Goal: Task Accomplishment & Management: Manage account settings

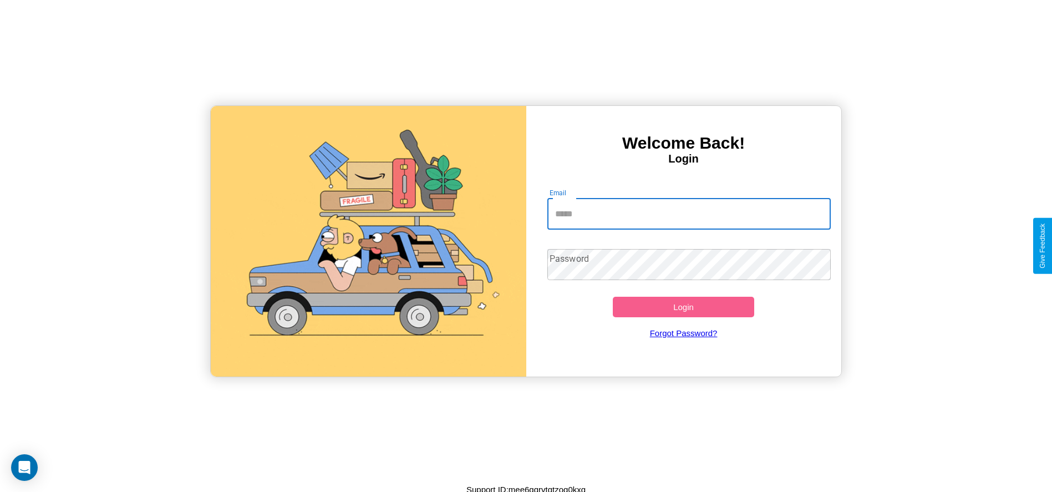
click at [689, 213] on input "Email" at bounding box center [688, 213] width 283 height 31
type input "**********"
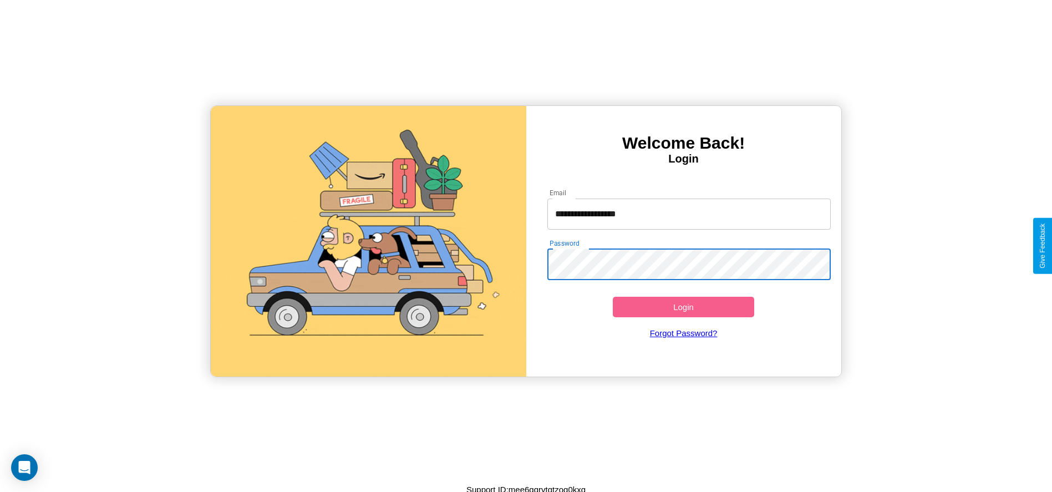
click at [683, 307] on button "Login" at bounding box center [684, 307] width 142 height 21
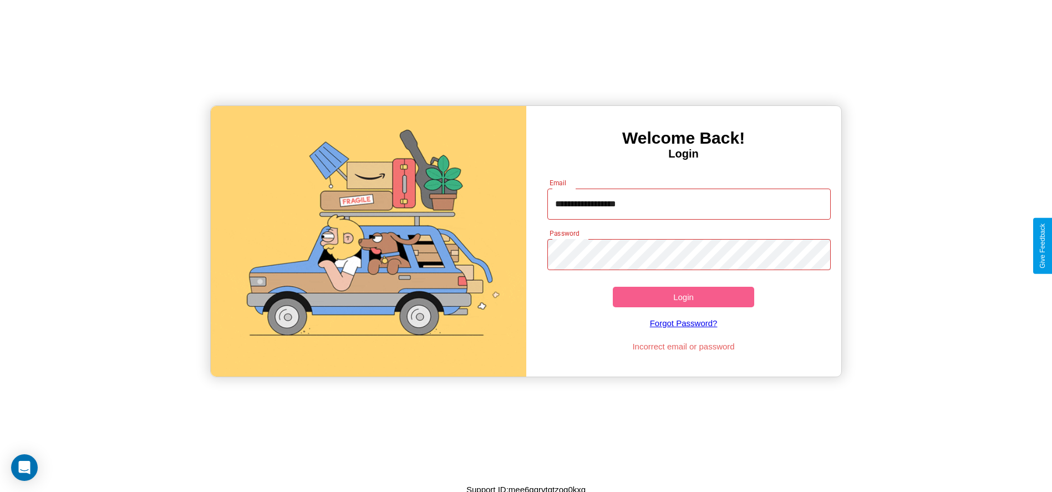
click at [683, 297] on button "Login" at bounding box center [684, 297] width 142 height 21
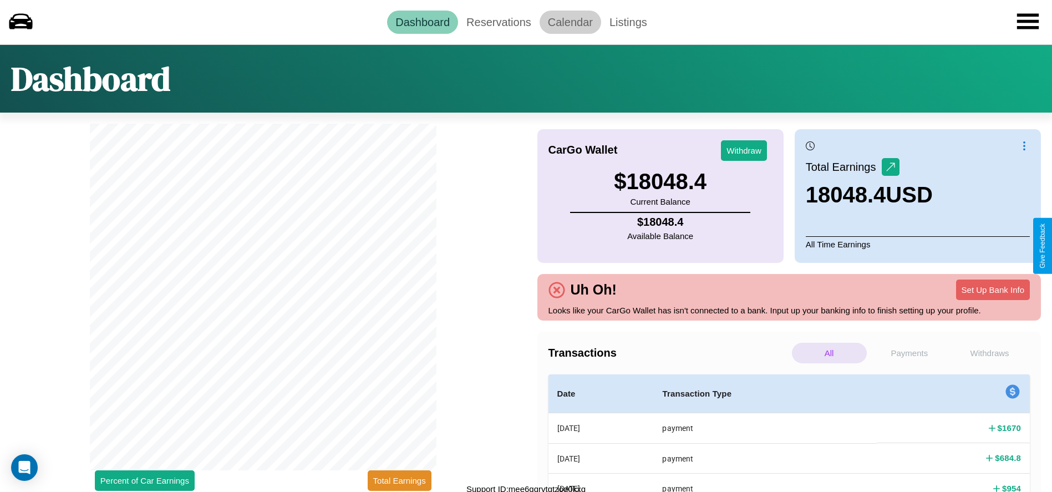
click at [570, 22] on link "Calendar" at bounding box center [570, 22] width 62 height 23
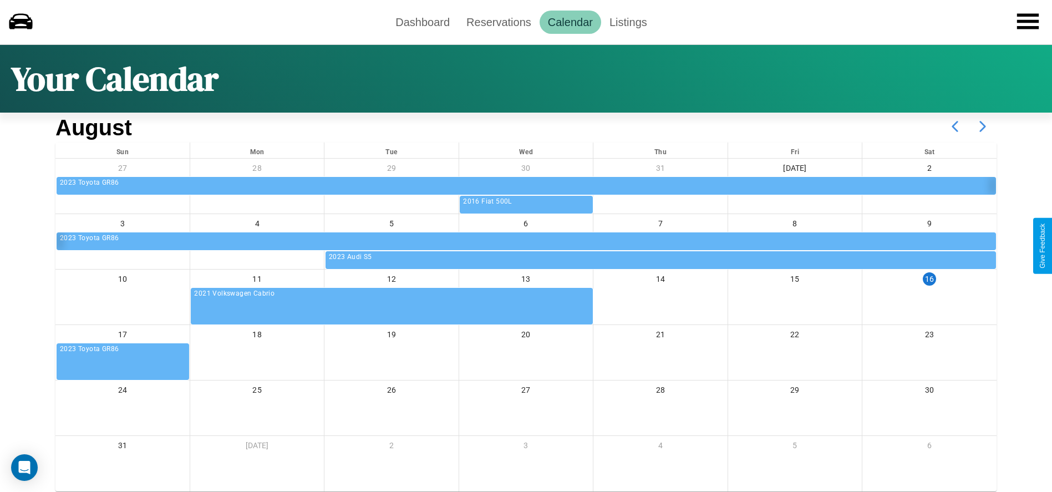
click at [982, 126] on icon at bounding box center [983, 127] width 28 height 28
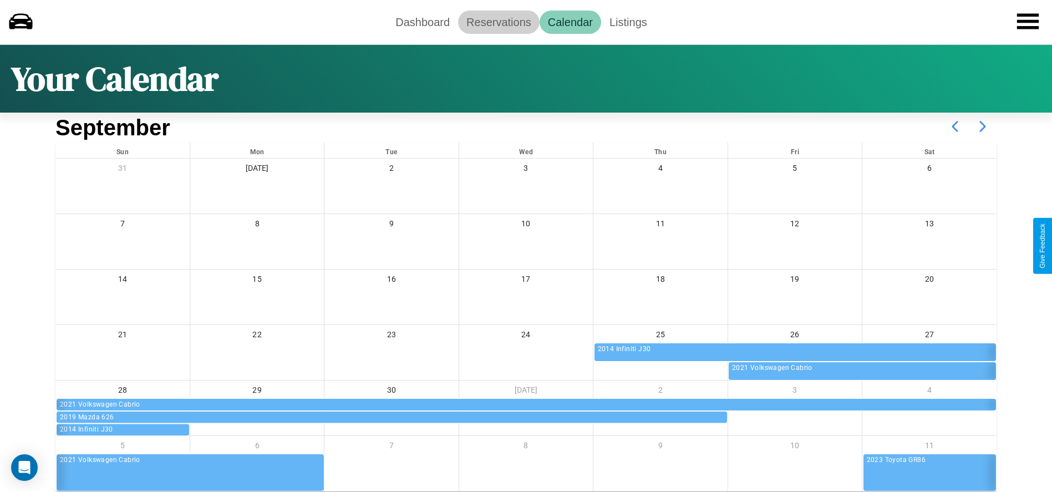
click at [498, 22] on link "Reservations" at bounding box center [498, 22] width 81 height 23
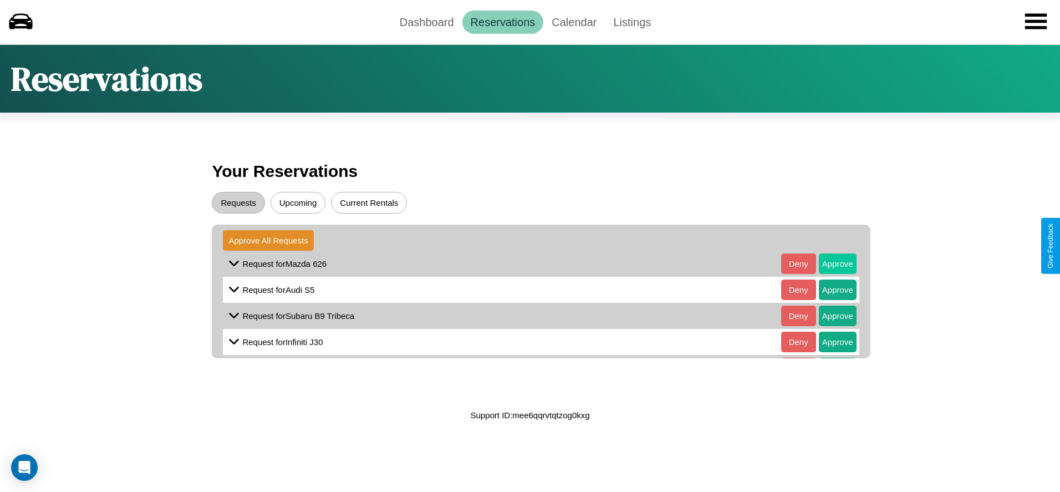
click at [829, 263] on button "Approve" at bounding box center [838, 263] width 38 height 21
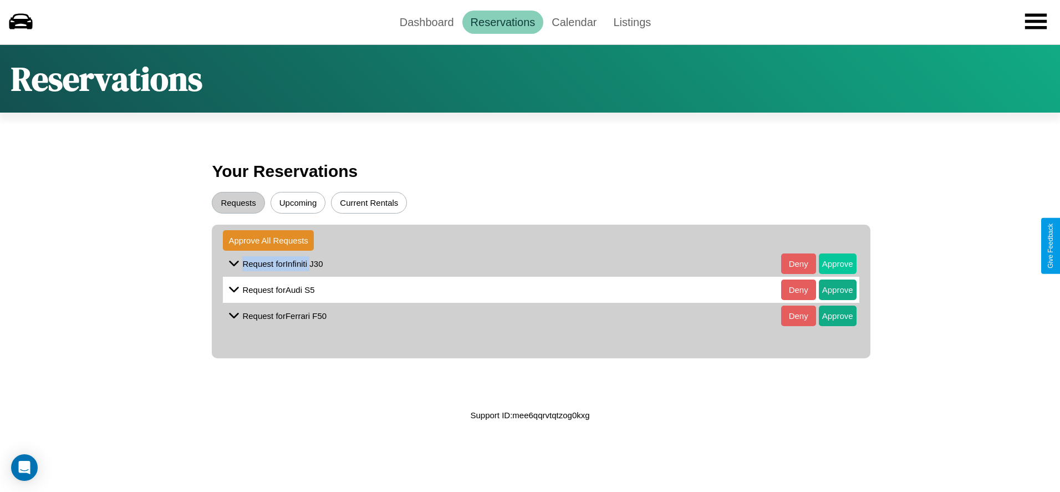
click at [829, 263] on button "Approve" at bounding box center [838, 263] width 38 height 21
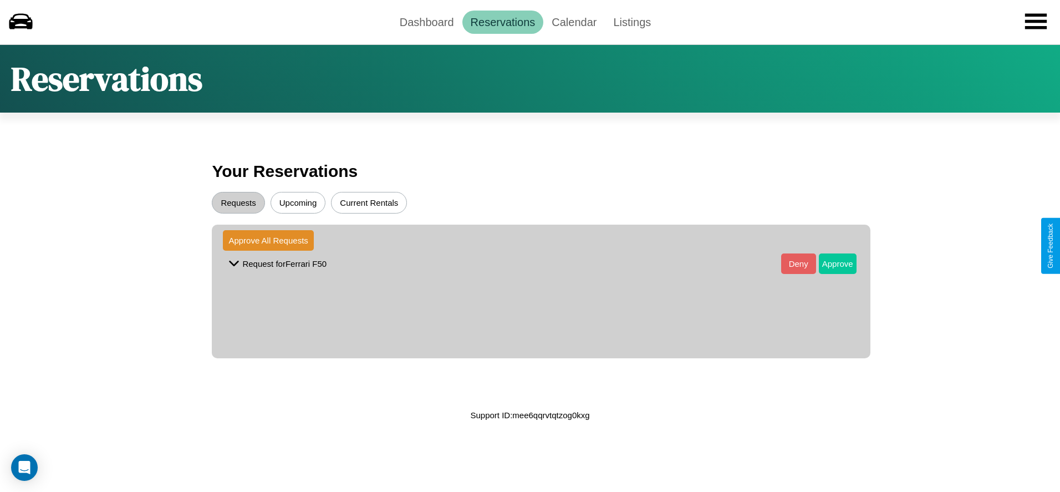
click at [829, 263] on button "Approve" at bounding box center [838, 263] width 38 height 21
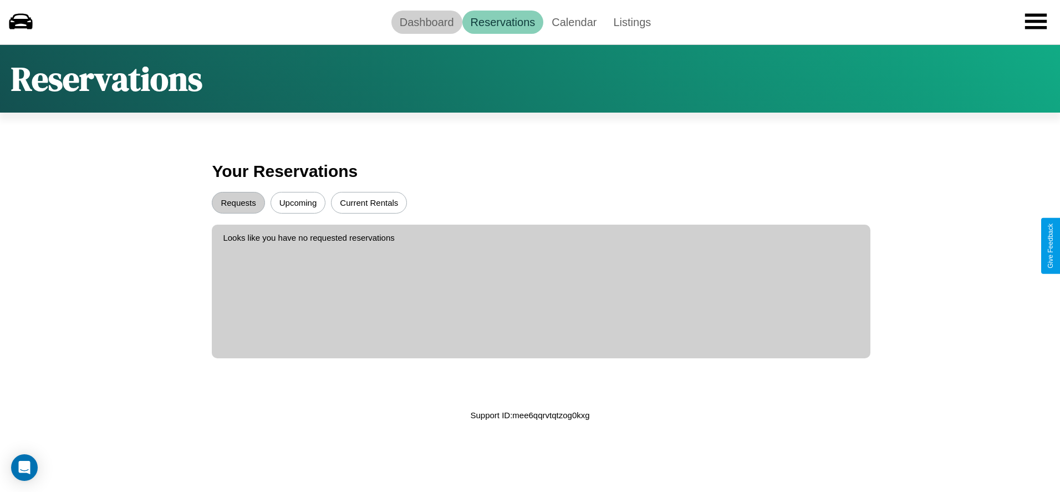
click at [426, 22] on link "Dashboard" at bounding box center [426, 22] width 71 height 23
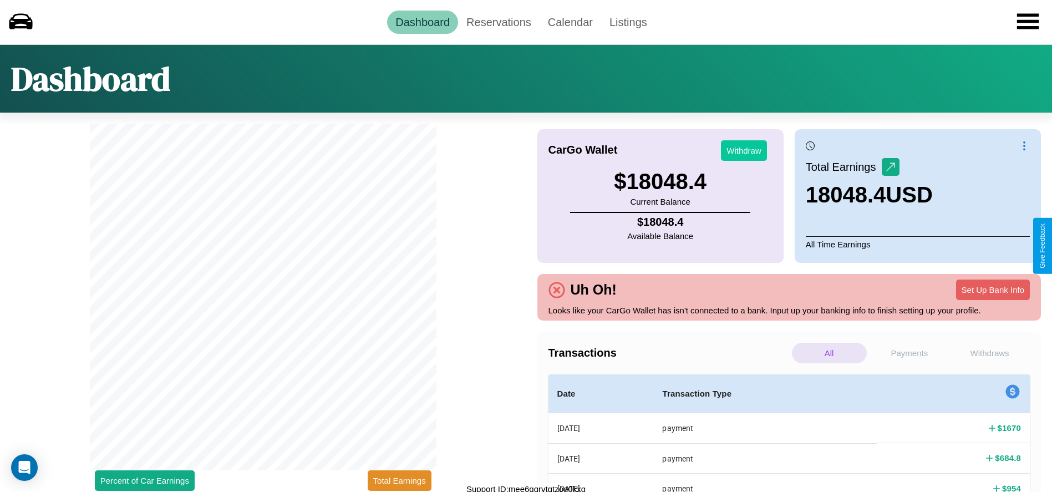
click at [743, 150] on button "Withdraw" at bounding box center [744, 150] width 46 height 21
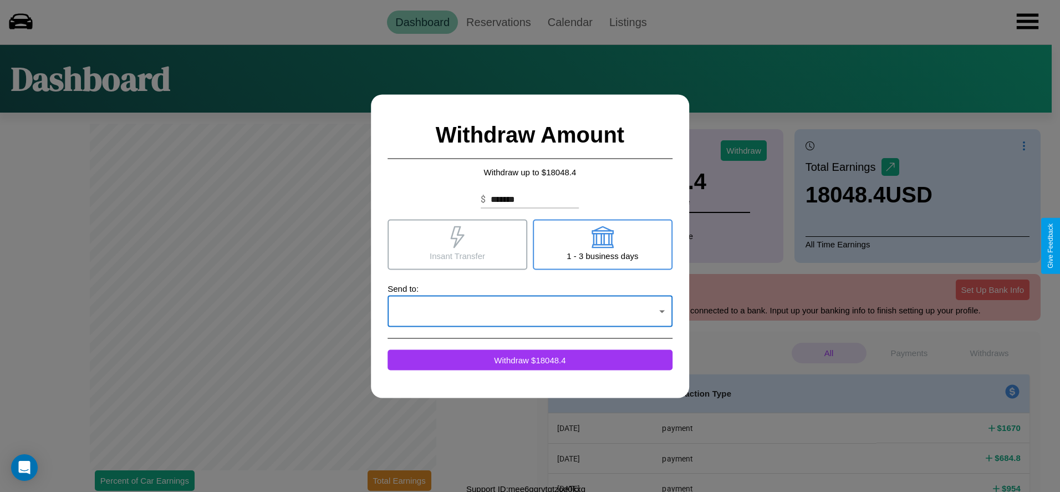
click div at bounding box center [530, 246] width 1060 height 492
